Goal: Transaction & Acquisition: Purchase product/service

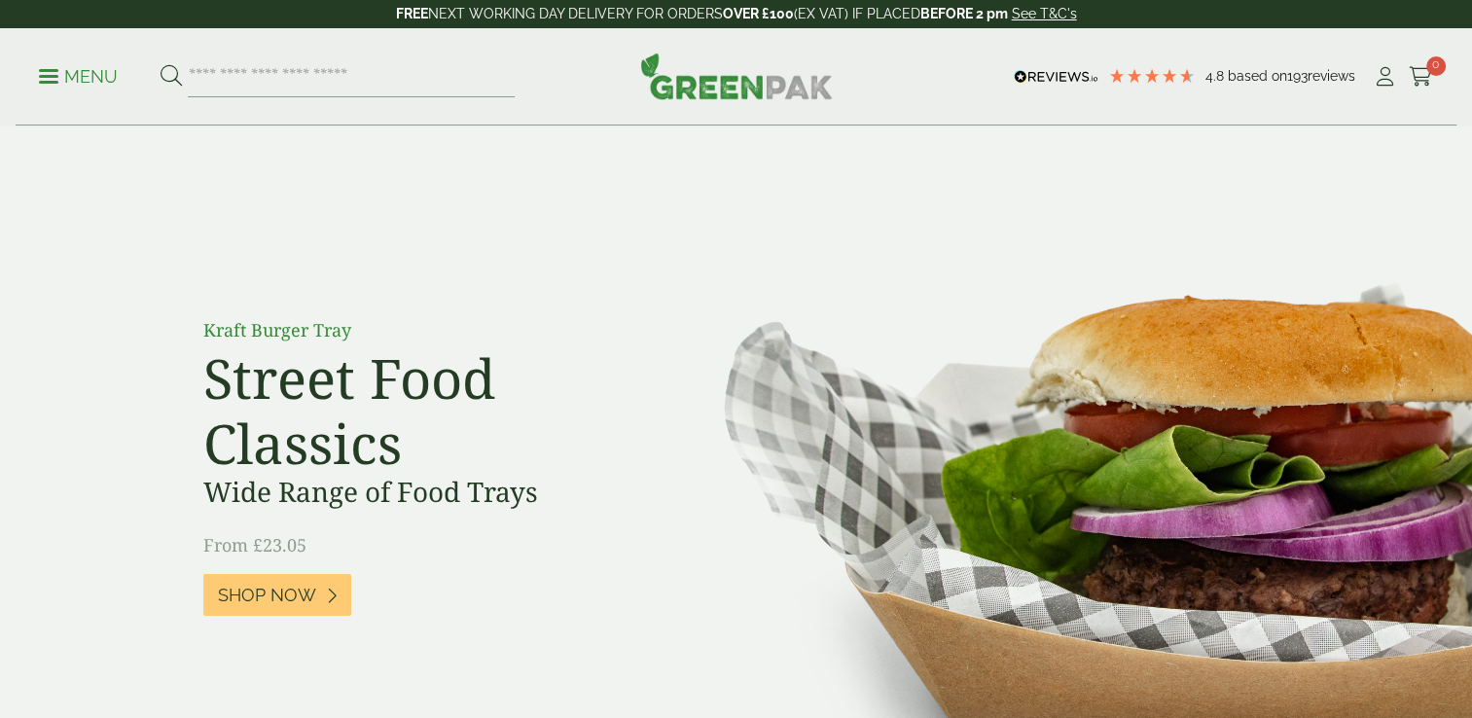
click at [1402, 75] on ul "My Account Cart 0" at bounding box center [1403, 76] width 60 height 29
click at [1376, 88] on link "My Account" at bounding box center [1385, 76] width 24 height 29
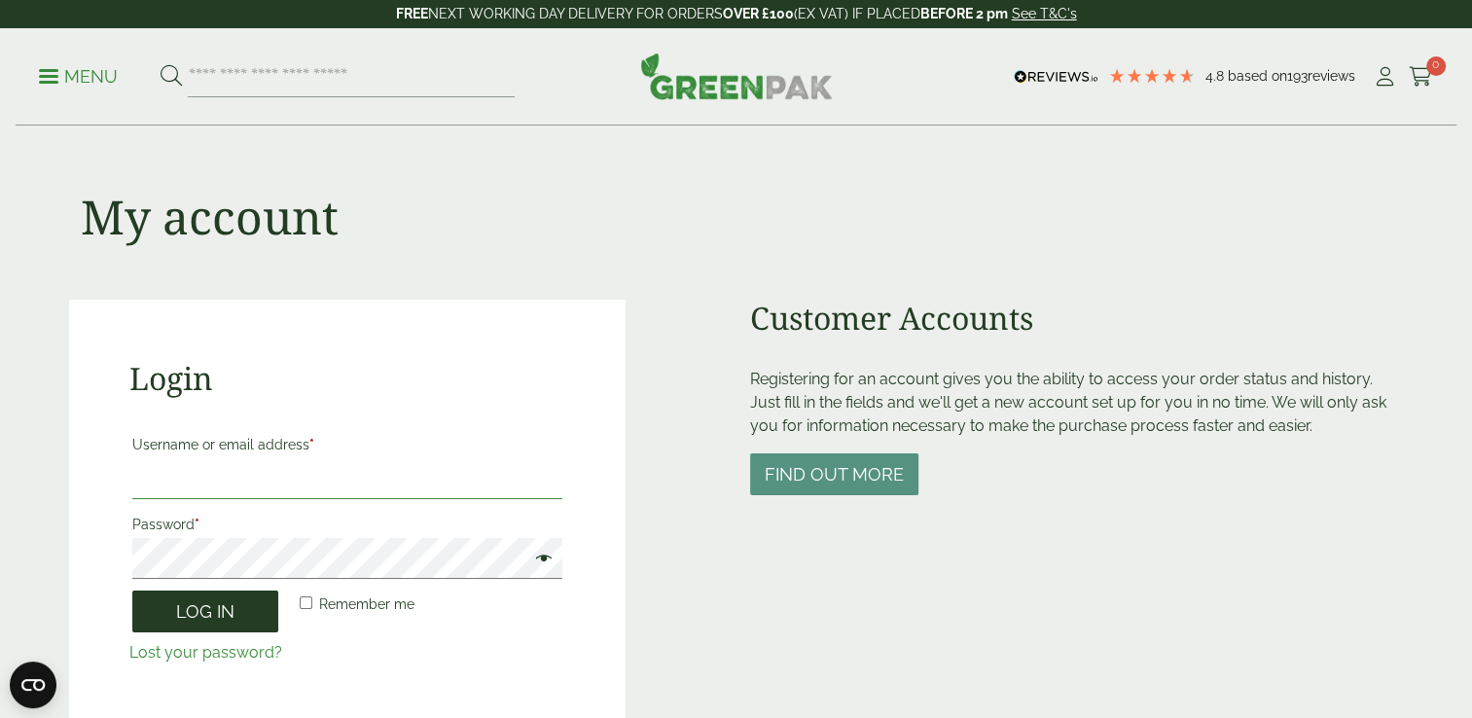
type input "**********"
click at [227, 624] on button "Log in" at bounding box center [205, 612] width 146 height 42
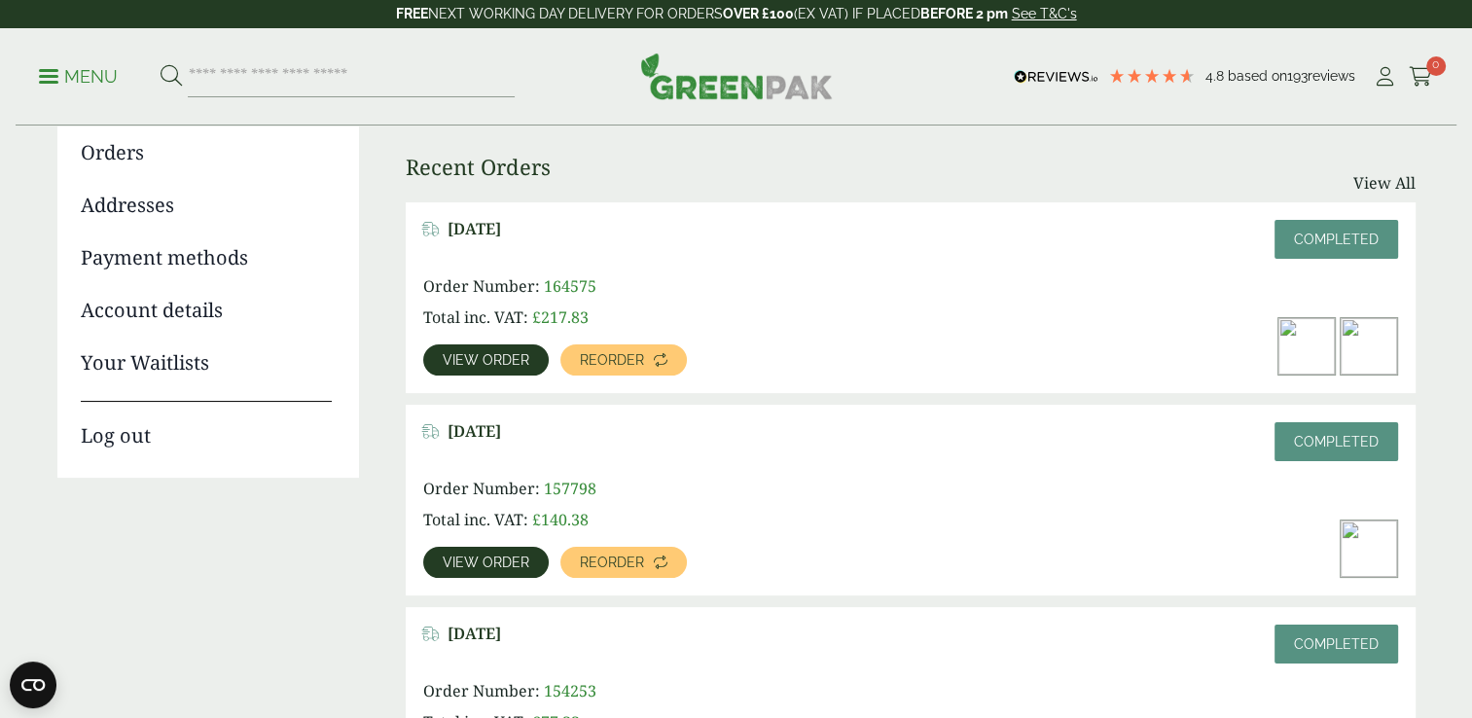
scroll to position [226, 0]
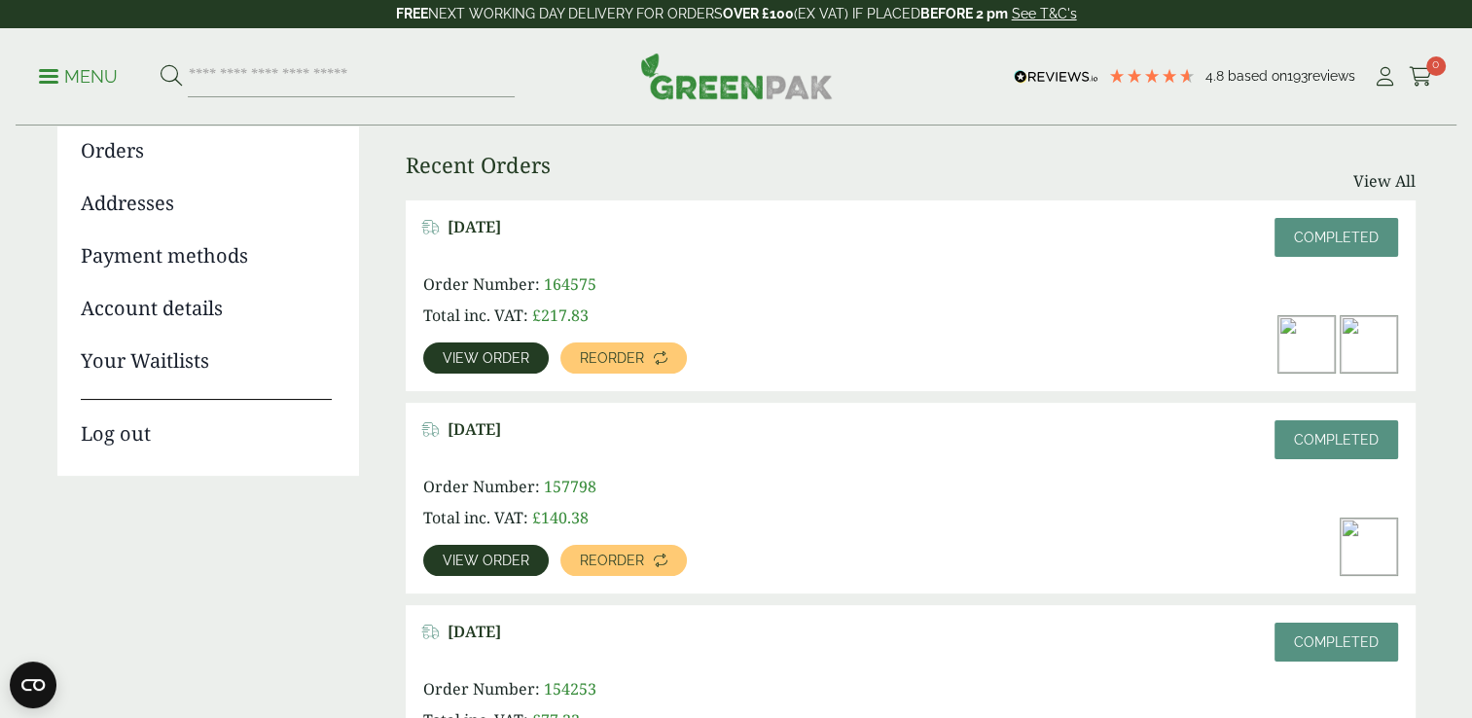
click at [501, 360] on span "View order" at bounding box center [486, 358] width 87 height 14
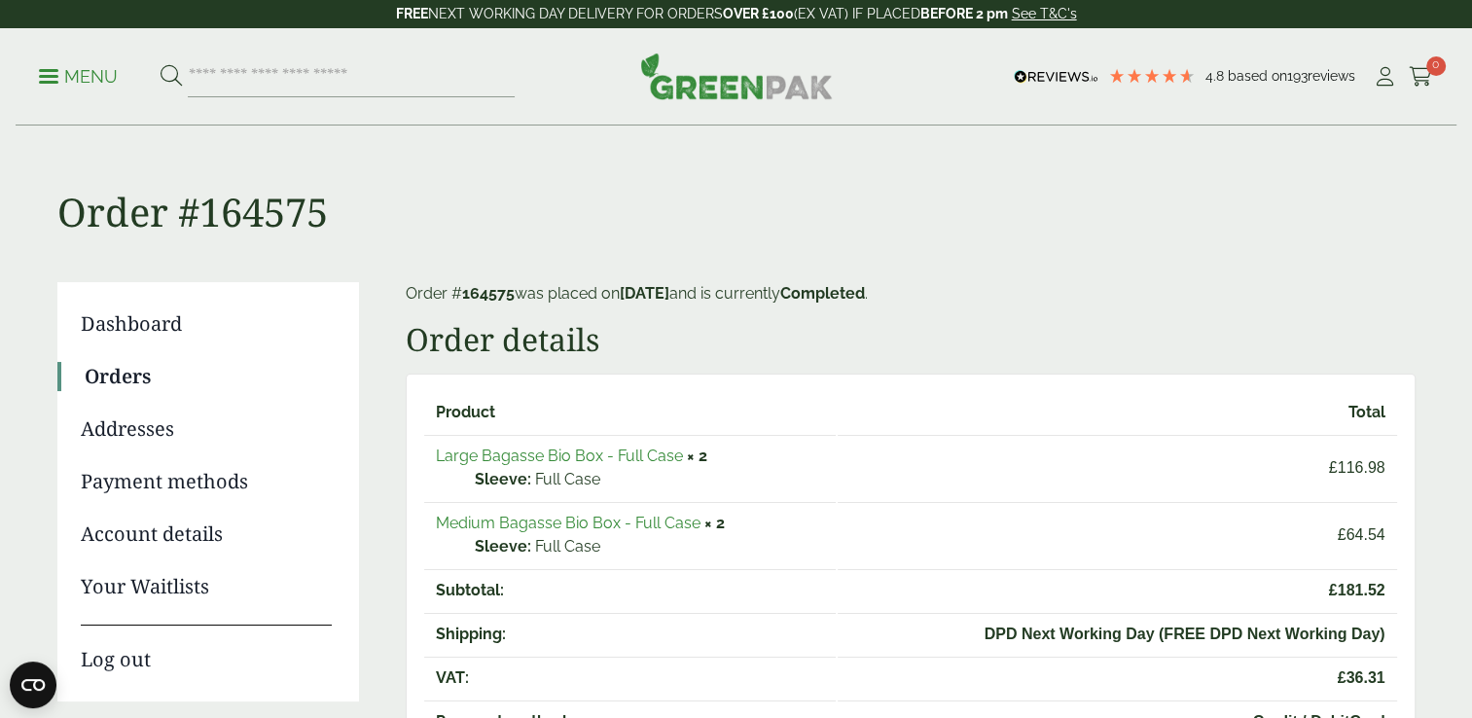
click at [510, 455] on link "Large Bagasse Bio Box - Full Case" at bounding box center [559, 456] width 247 height 18
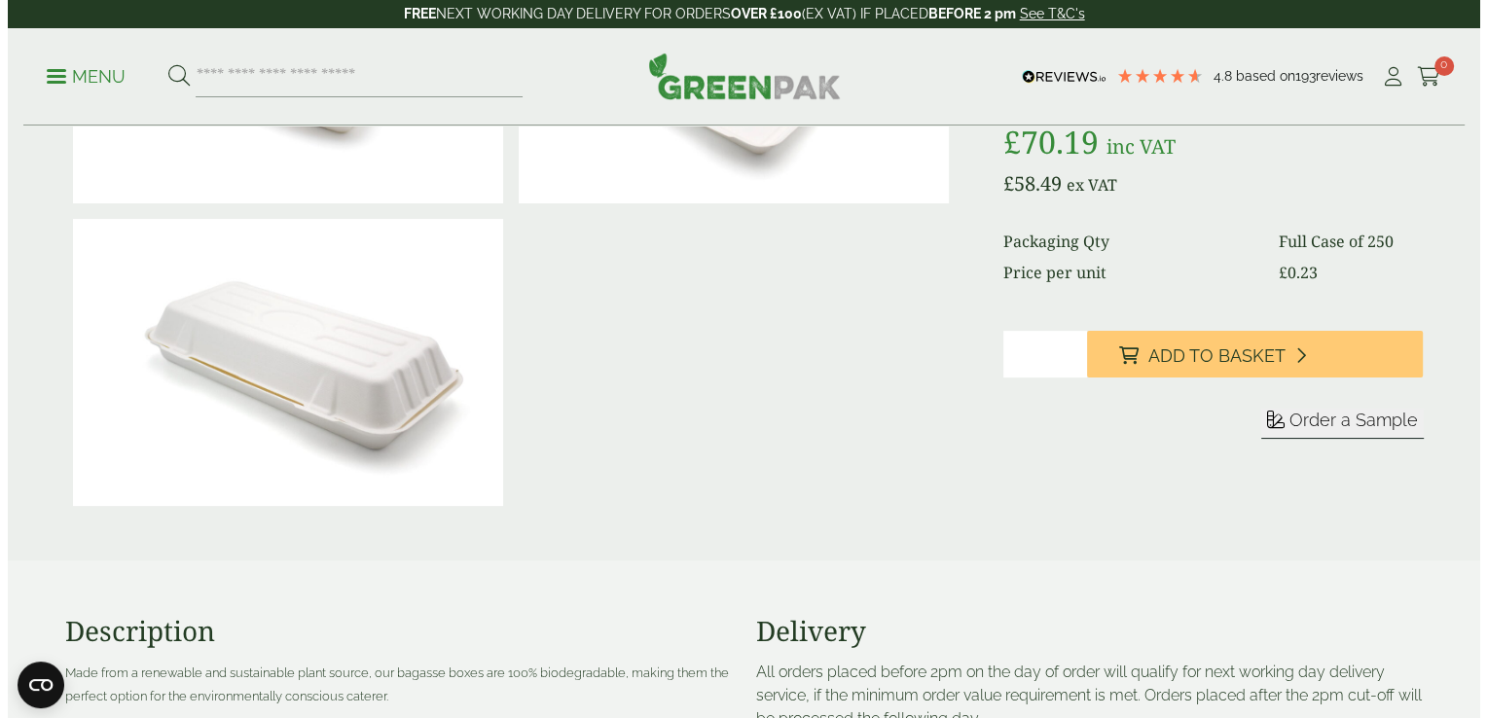
scroll to position [280, 0]
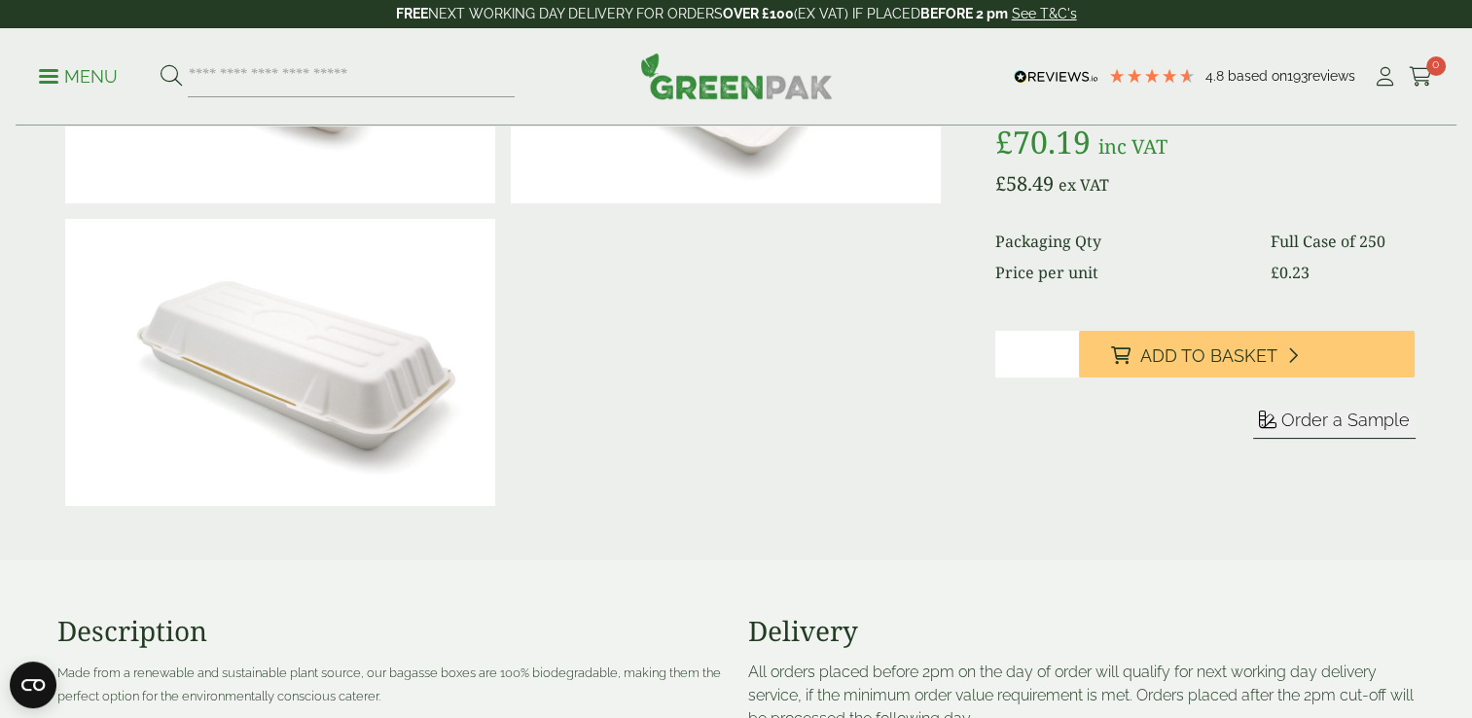
click at [1028, 356] on input "*" at bounding box center [1038, 354] width 84 height 47
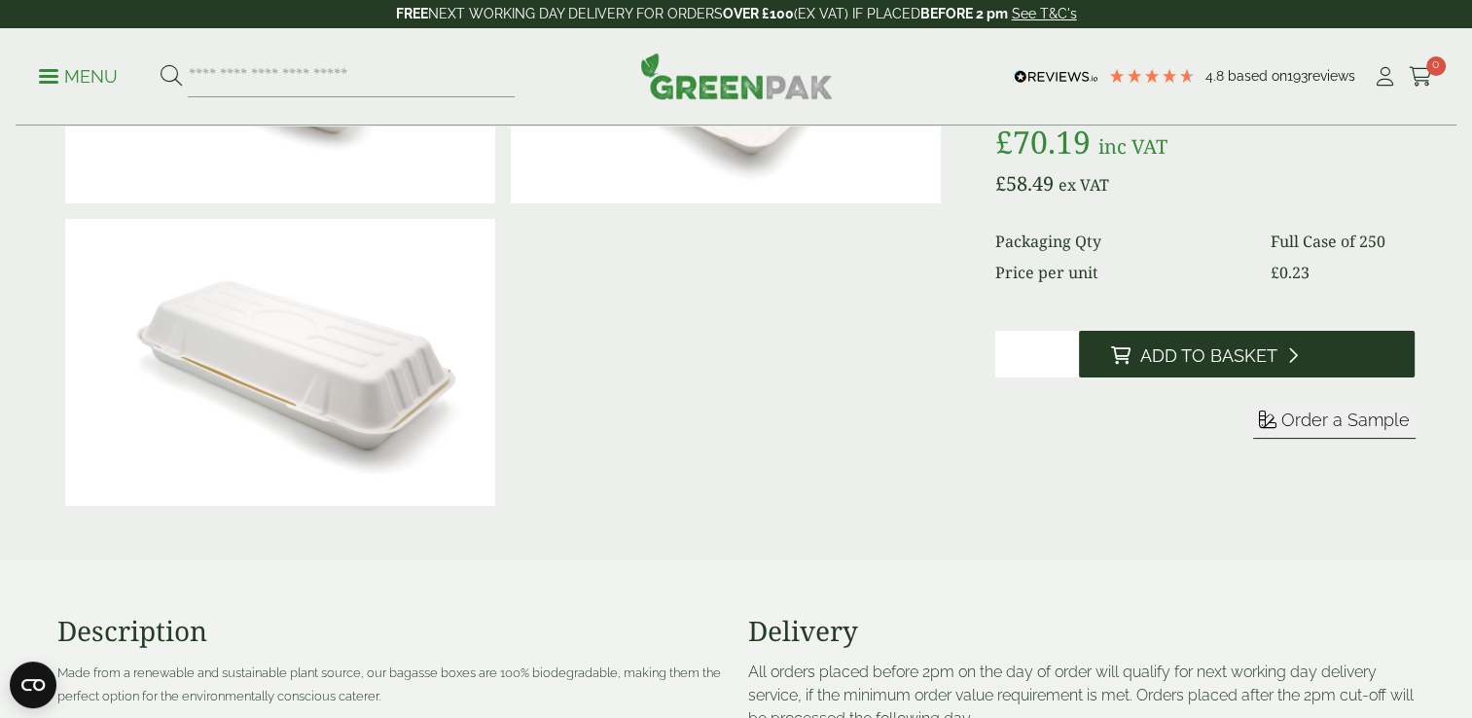
type input "*"
click at [1161, 360] on span "Add to Basket" at bounding box center [1208, 355] width 137 height 21
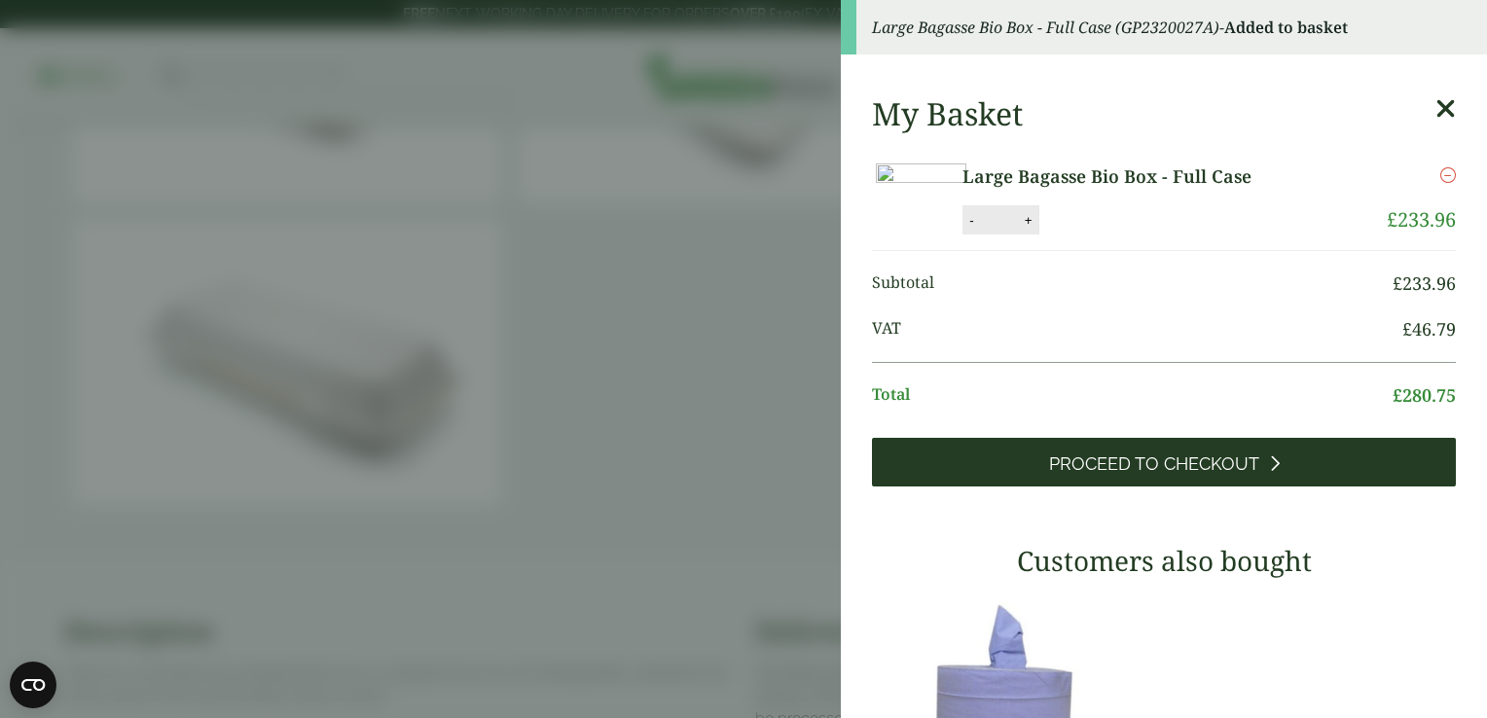
click at [1144, 475] on span "Proceed to Checkout" at bounding box center [1154, 464] width 210 height 21
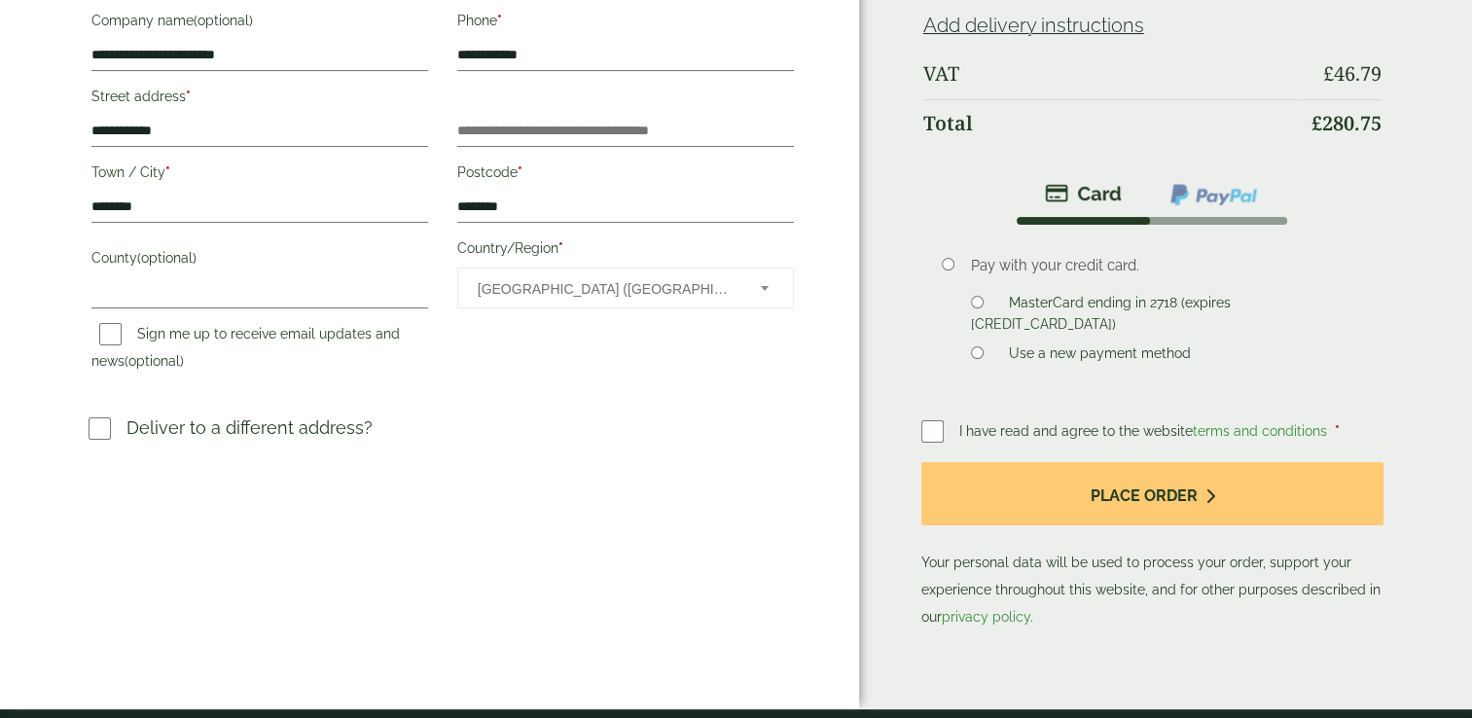
scroll to position [387, 0]
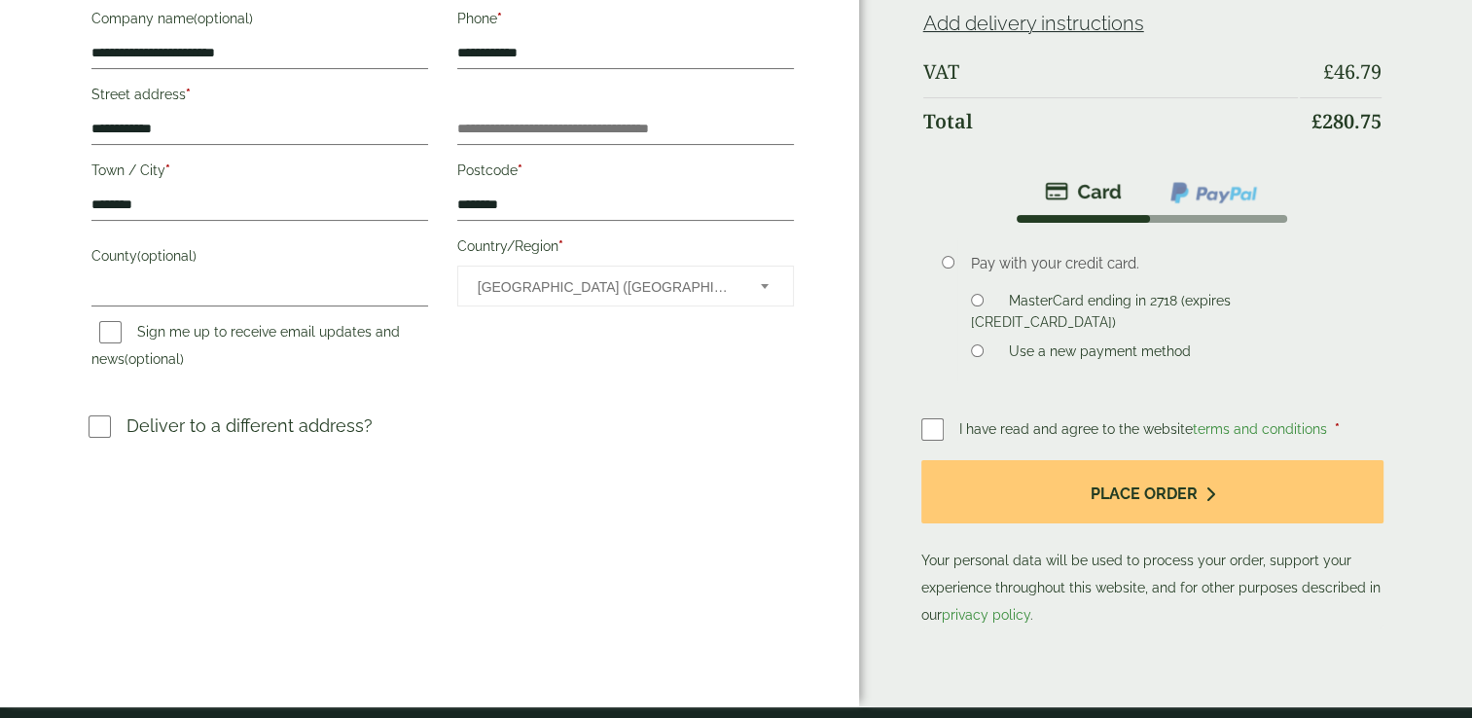
click at [946, 423] on label at bounding box center [941, 429] width 38 height 27
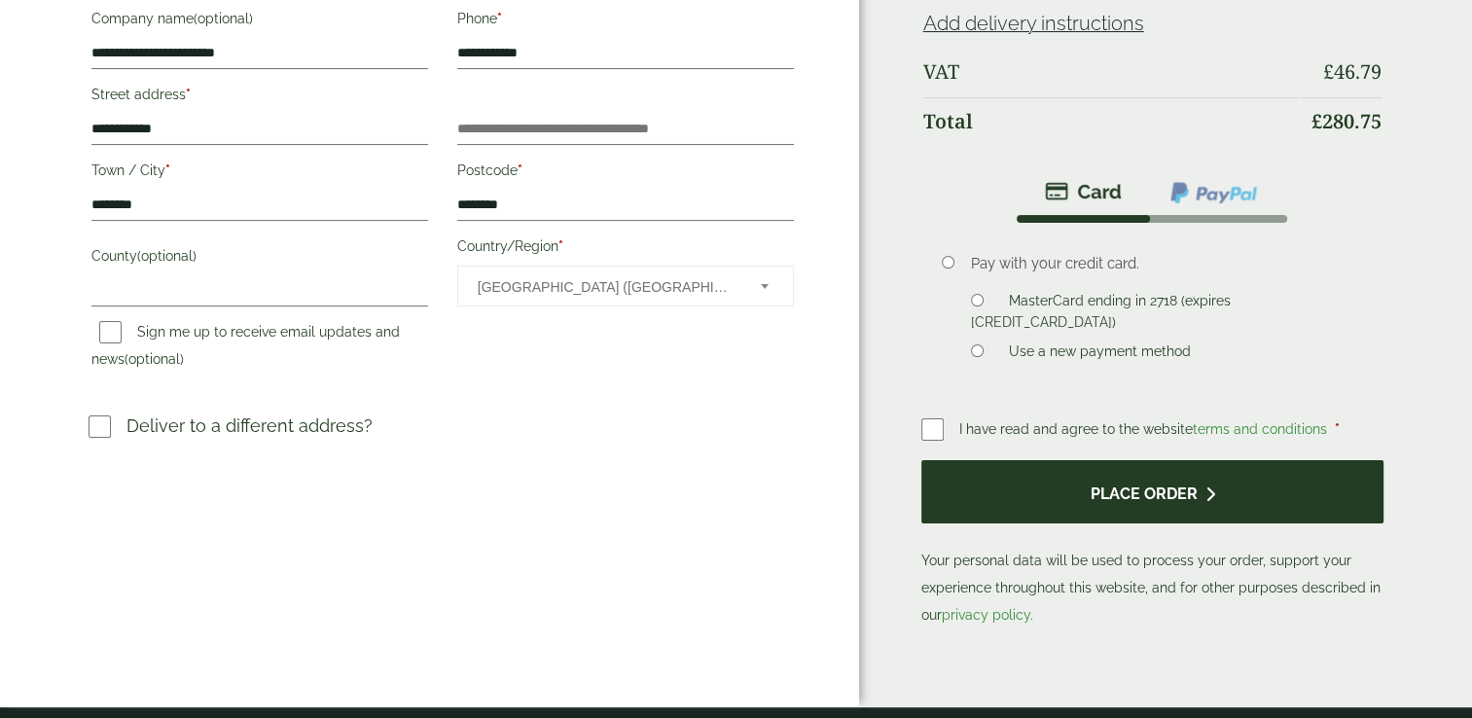
click at [1028, 487] on button "Place order" at bounding box center [1153, 491] width 463 height 63
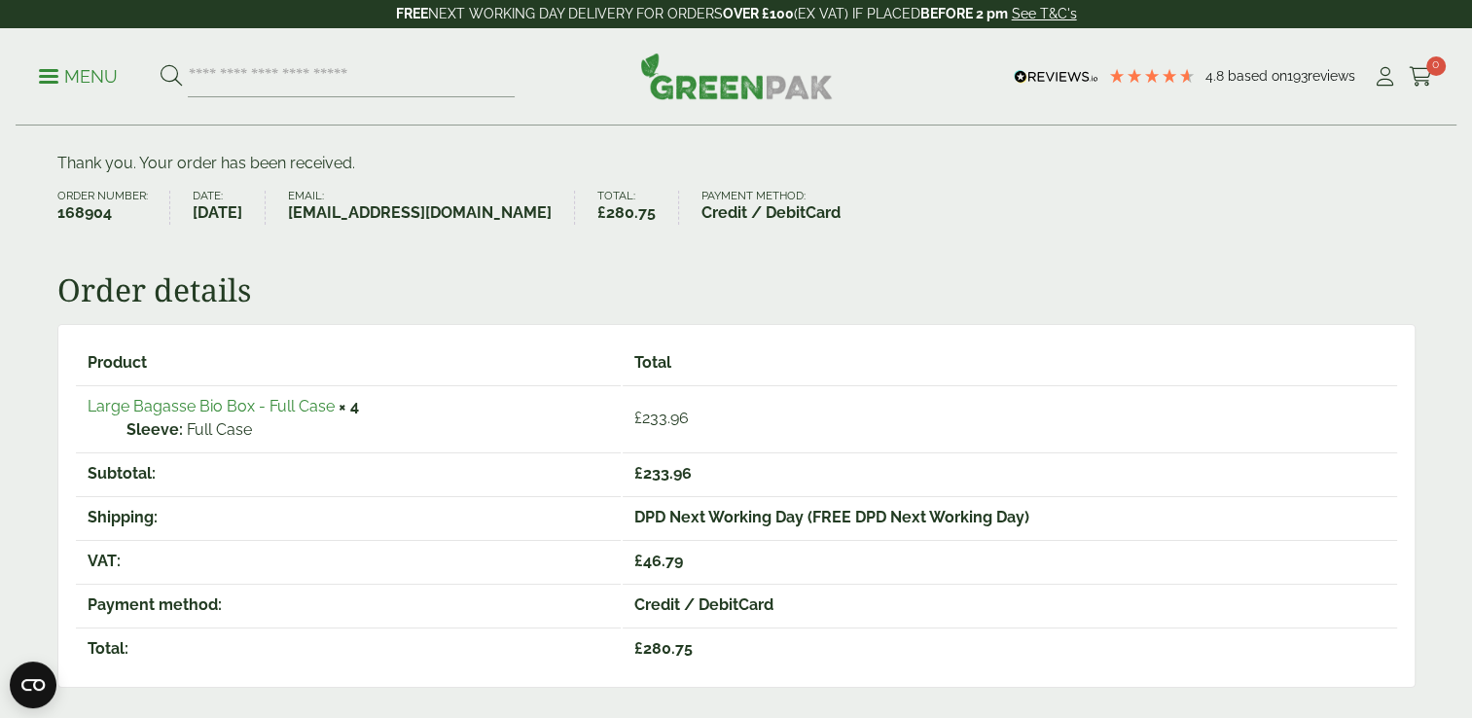
scroll to position [151, 0]
